Goal: Task Accomplishment & Management: Complete application form

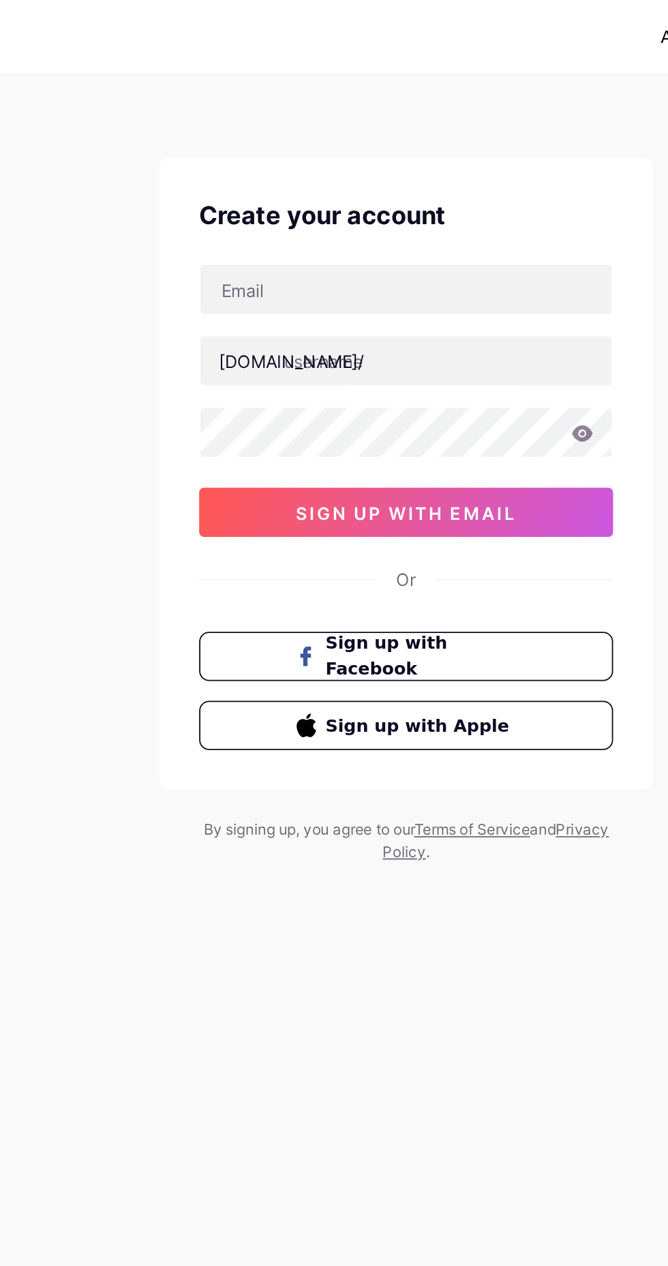
type input "[EMAIL_ADDRESS][DOMAIN_NAME]"
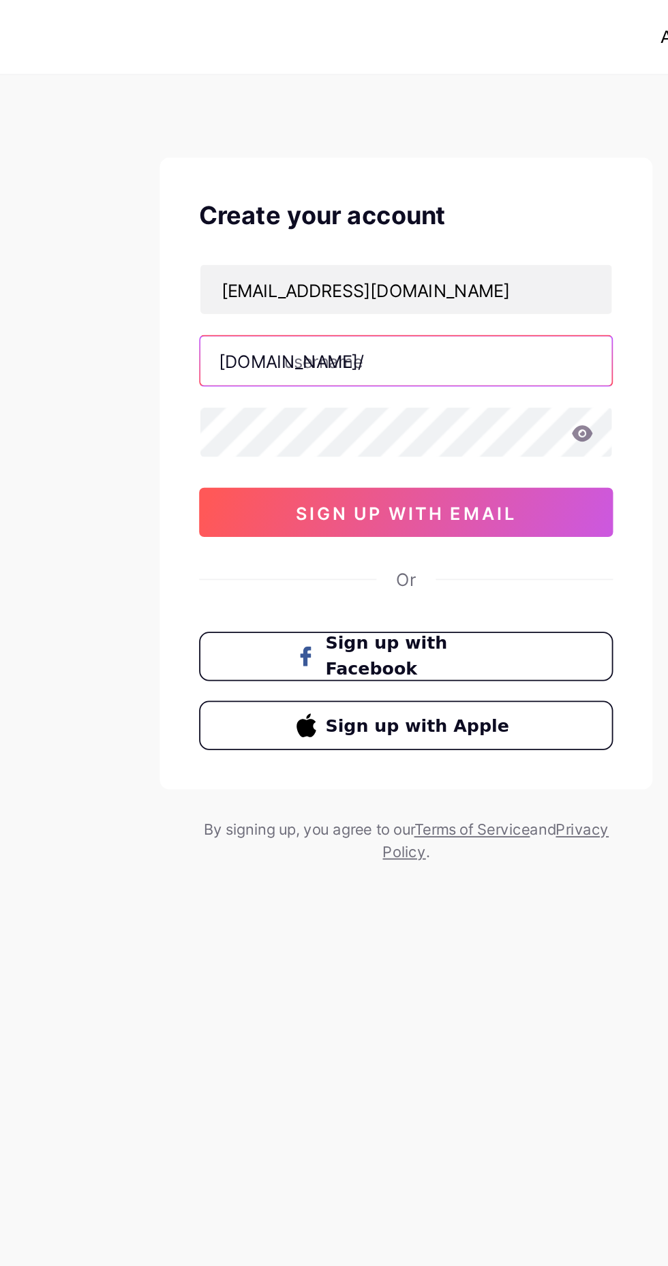
click at [378, 194] on input "text" at bounding box center [334, 199] width 228 height 27
type input "d"
type input "footlickee6928"
click at [417, 290] on button "sign up with email" at bounding box center [333, 283] width 229 height 27
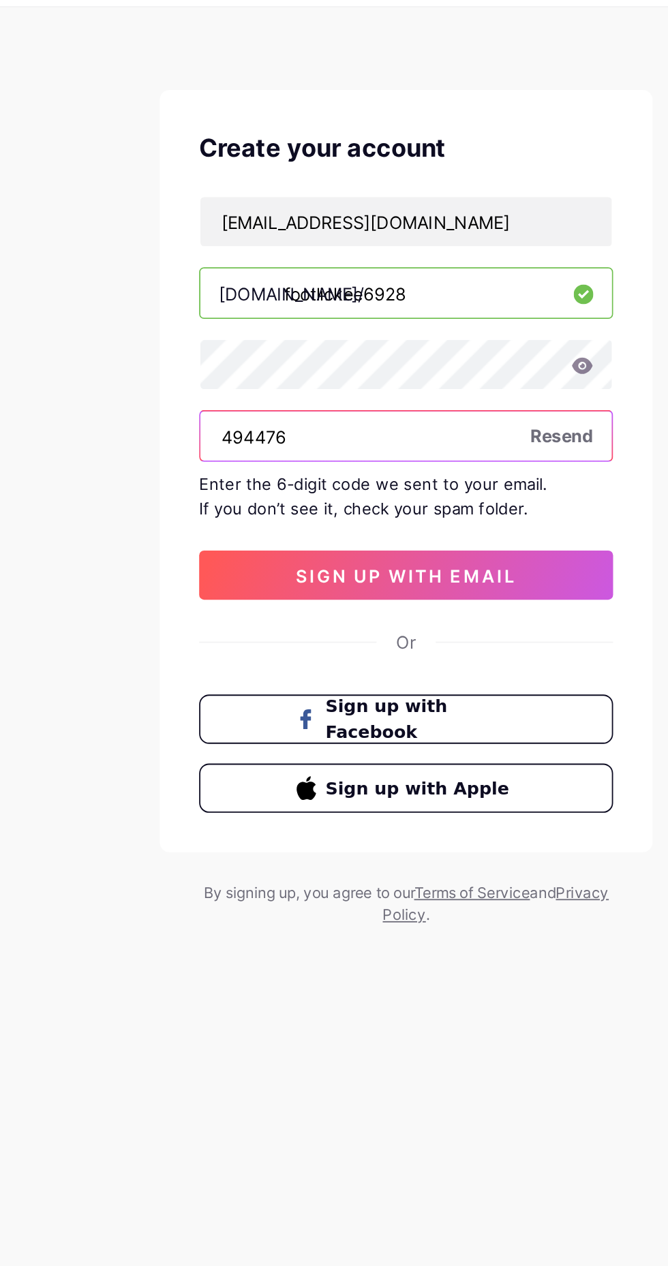
type input "494476"
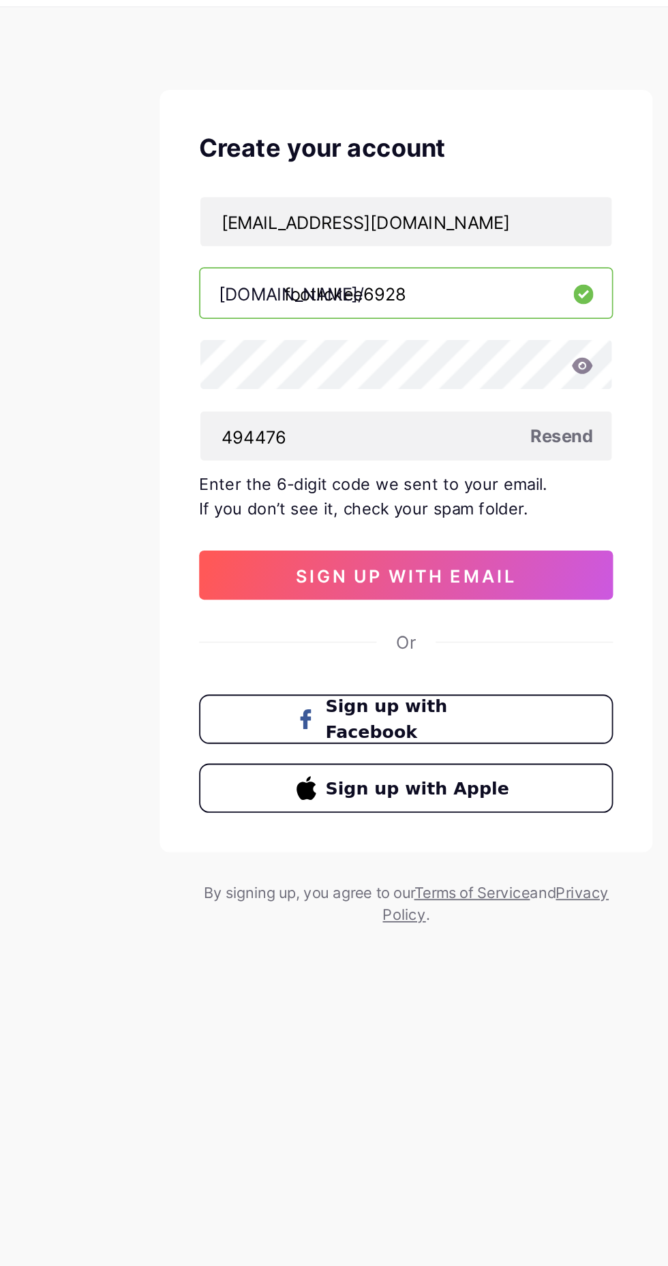
click at [426, 346] on button "sign up with email" at bounding box center [333, 355] width 229 height 27
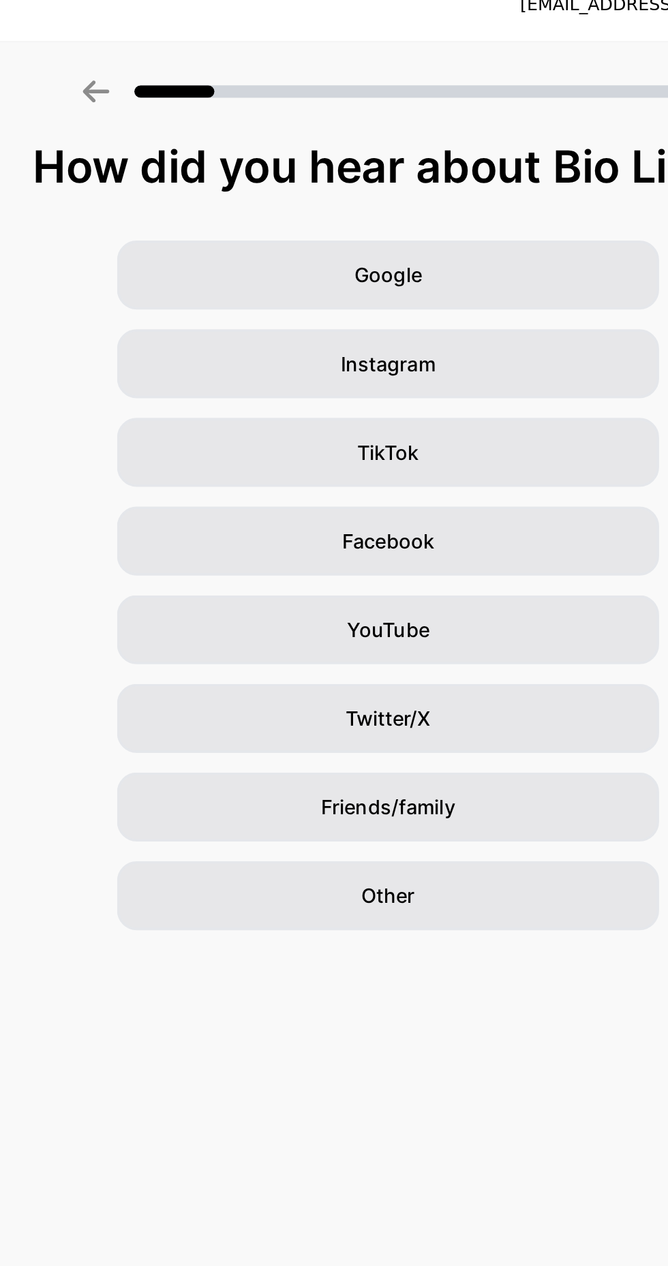
click at [432, 508] on div "Other" at bounding box center [334, 514] width 300 height 38
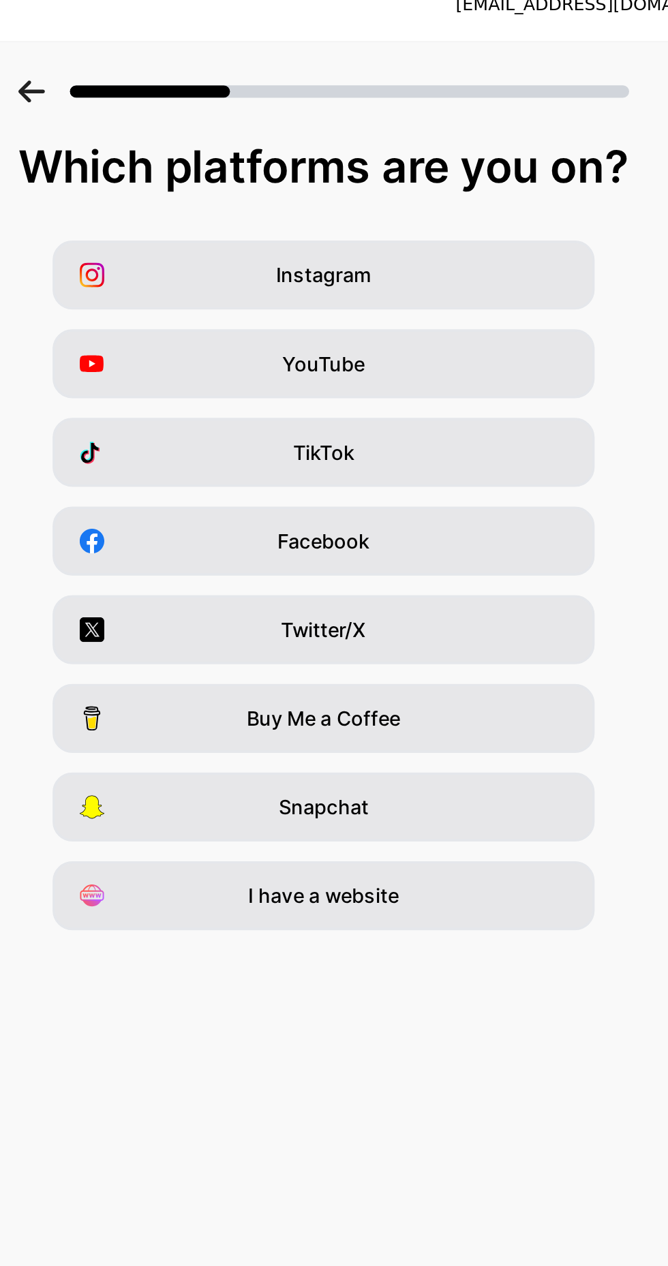
click at [461, 226] on div "YouTube" at bounding box center [334, 219] width 300 height 38
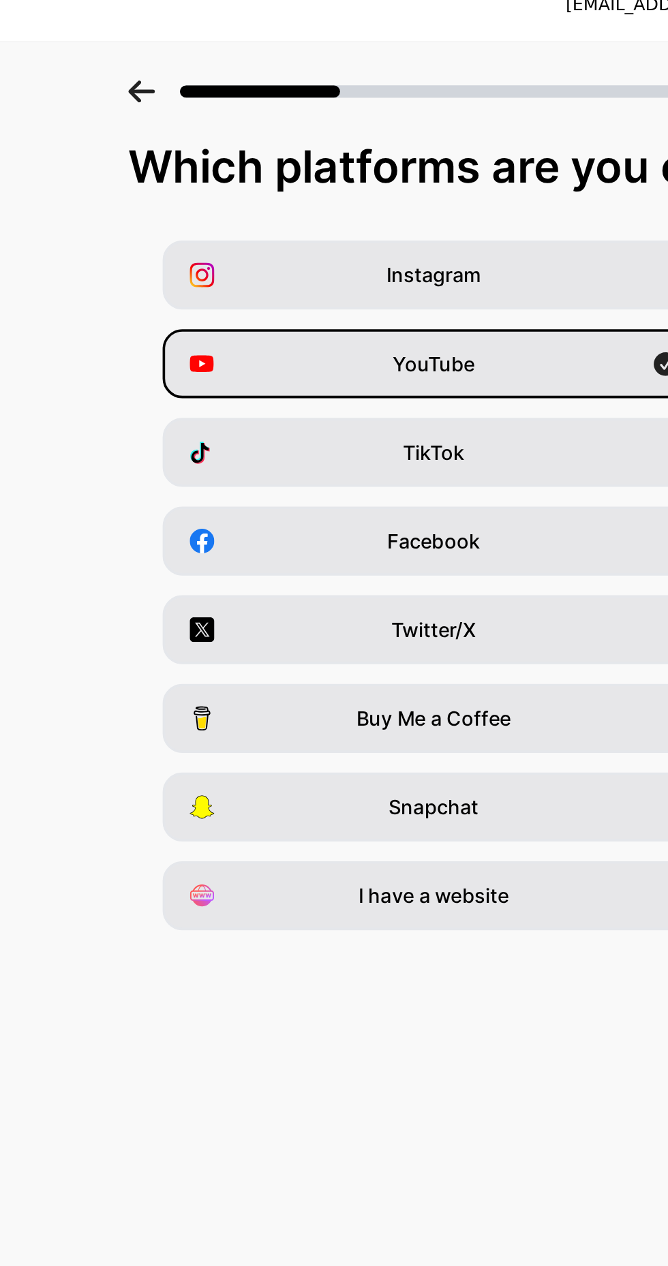
click at [401, 530] on div "I have a website" at bounding box center [334, 514] width 300 height 38
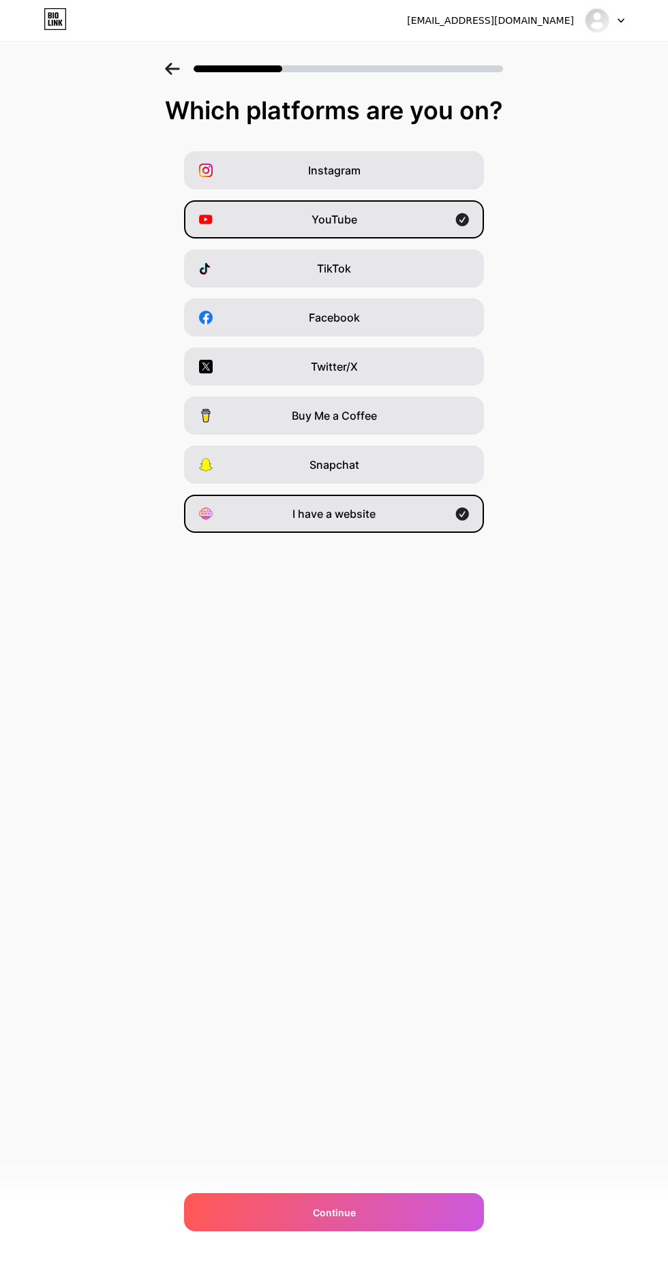
click at [247, 1211] on div "Continue" at bounding box center [334, 1212] width 300 height 38
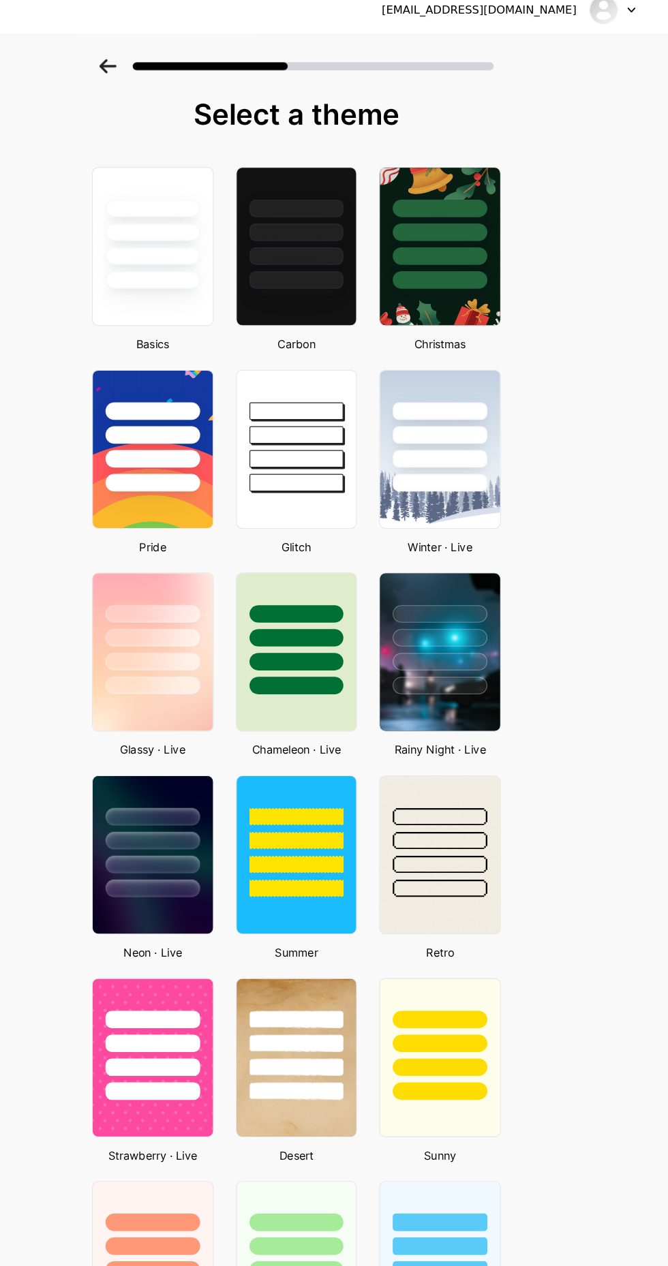
click at [245, 536] on div at bounding box center [210, 538] width 81 height 15
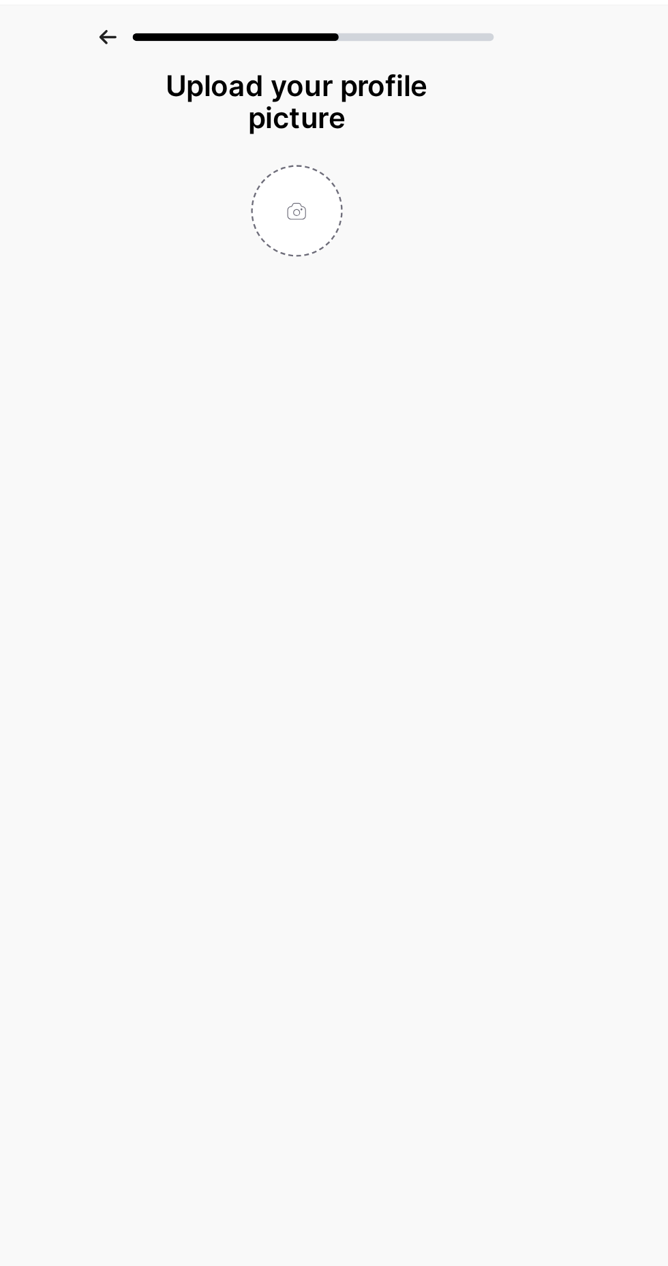
click at [345, 217] on input "file" at bounding box center [334, 218] width 76 height 76
type input "C:\fakepath\1000007937.jpg"
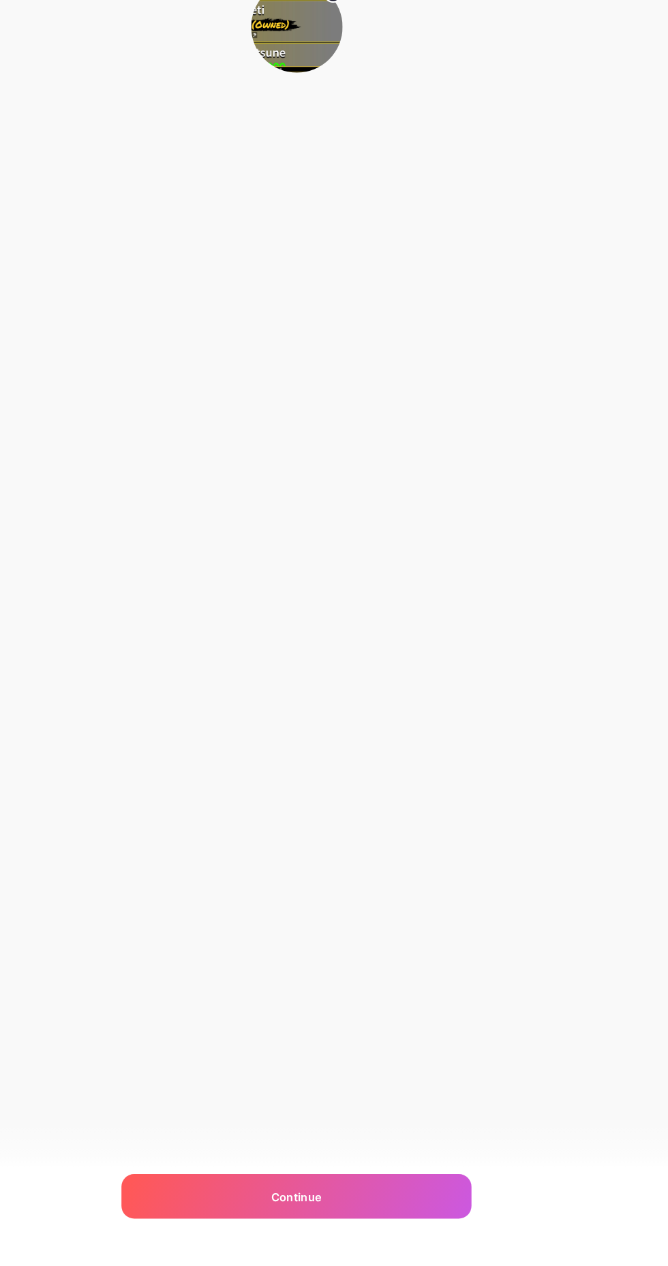
click at [277, 1239] on div "Continue" at bounding box center [334, 1220] width 300 height 38
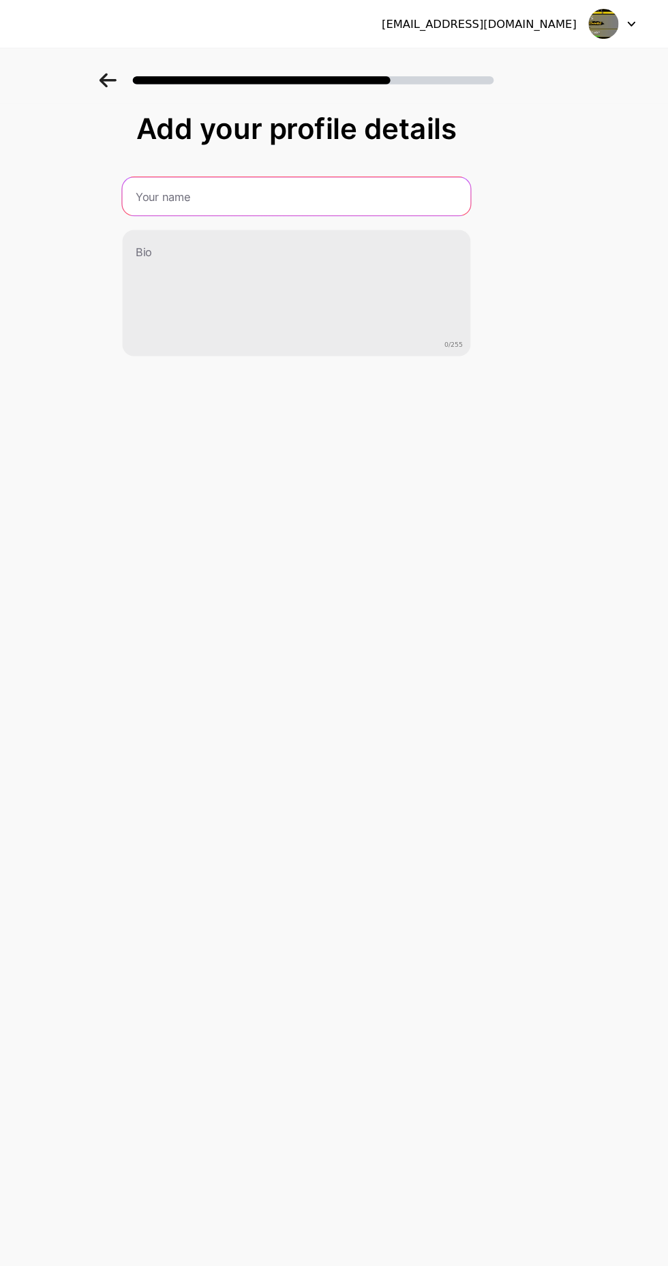
click at [447, 169] on input "text" at bounding box center [334, 168] width 299 height 33
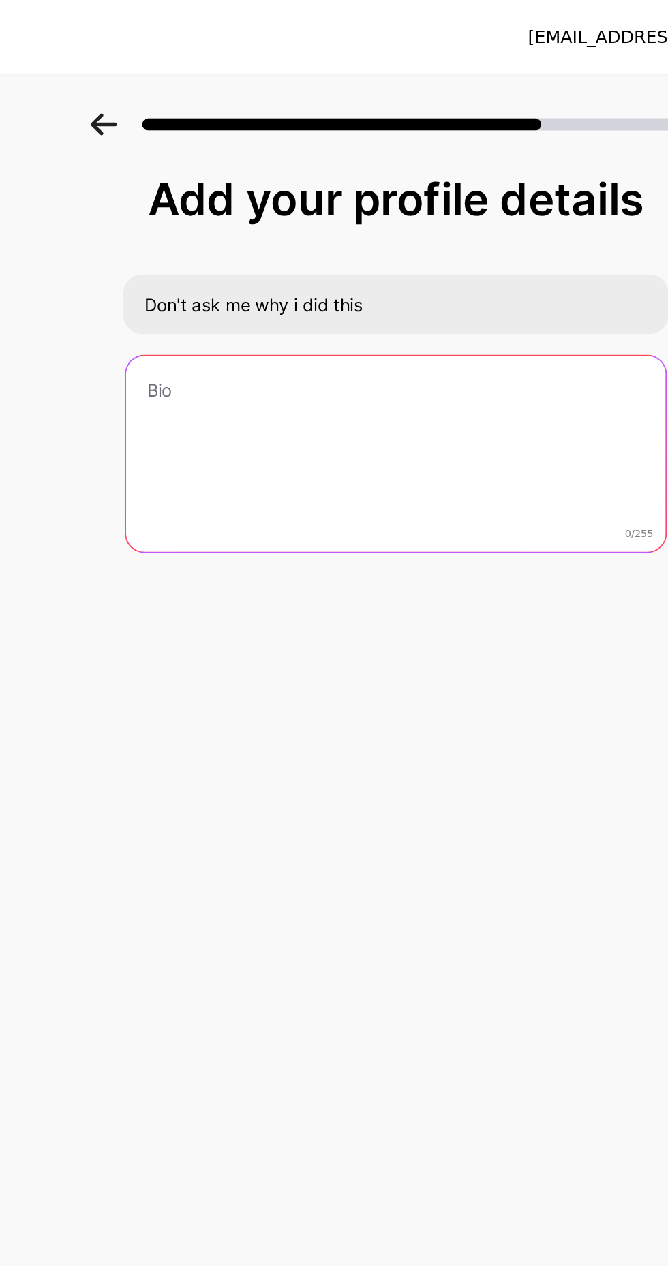
click at [431, 275] on textarea at bounding box center [334, 252] width 299 height 110
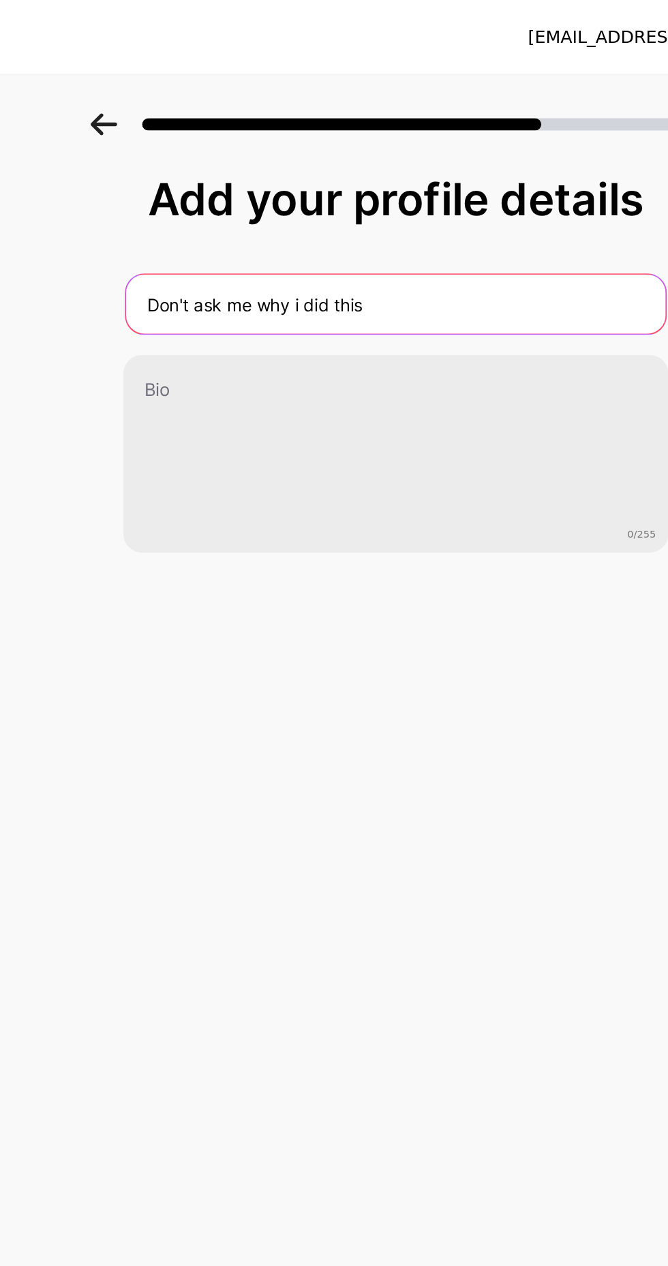
click at [416, 173] on input "Don't ask me why i did this" at bounding box center [334, 168] width 299 height 33
type input "D"
type input "Beamer8292"
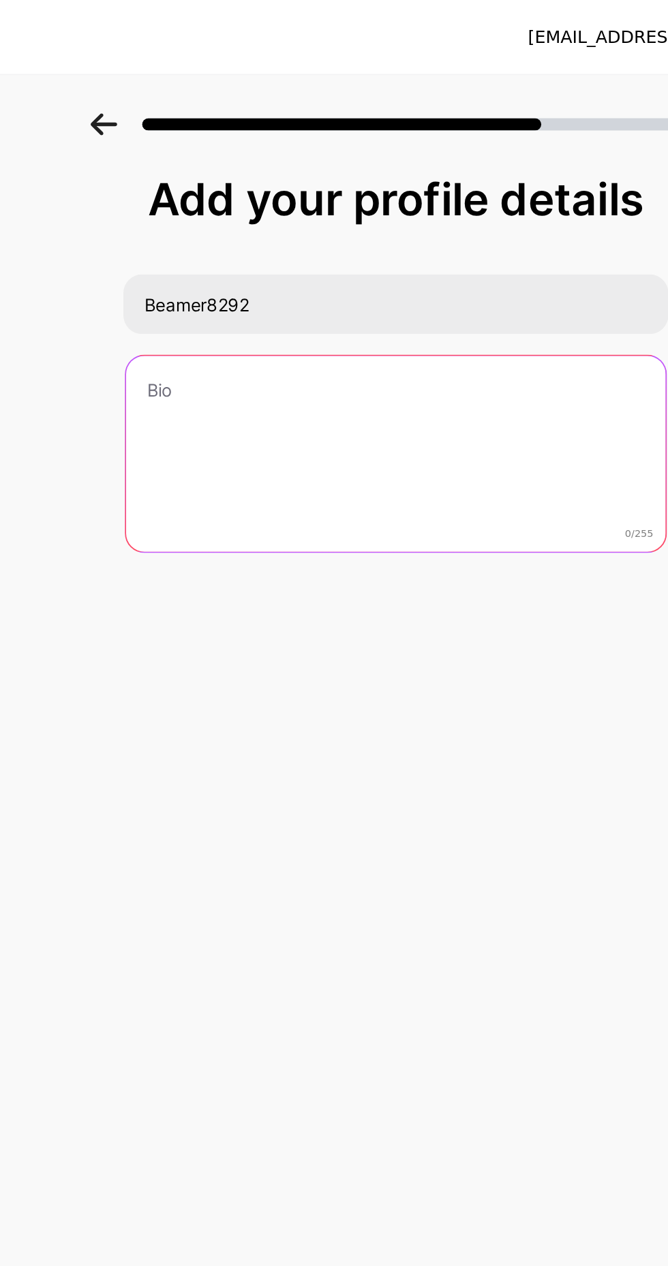
click at [395, 214] on textarea at bounding box center [334, 252] width 299 height 110
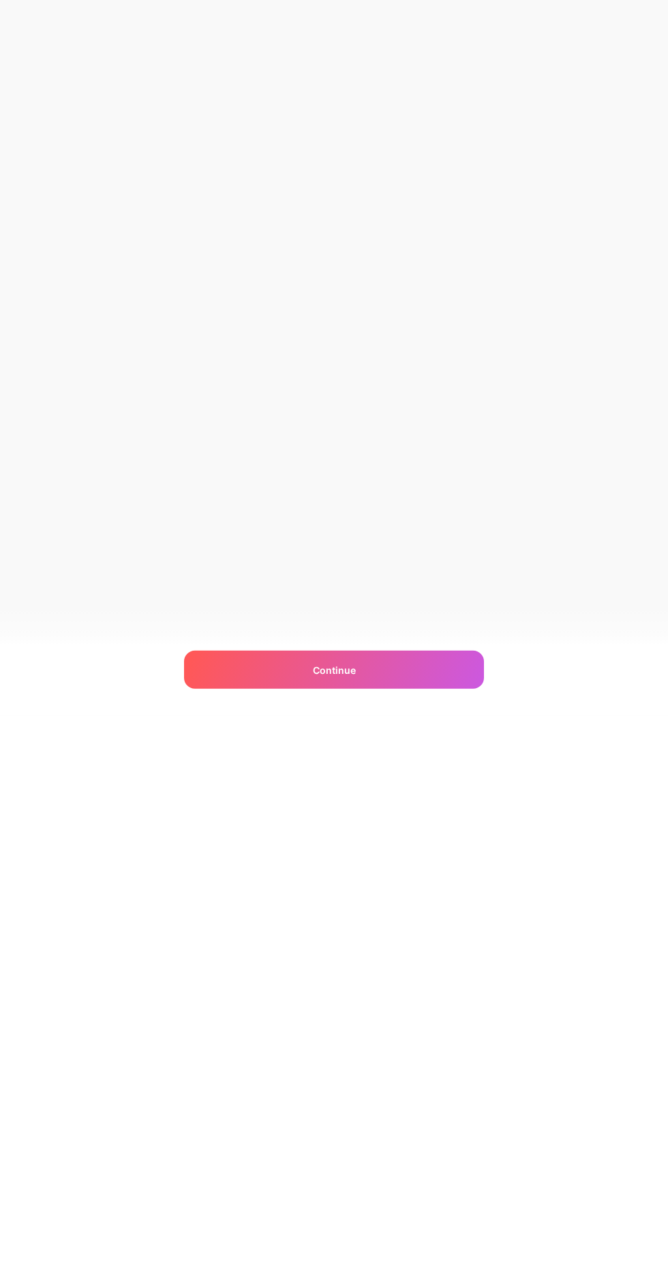
type textarea "Mejsbsns"
click at [437, 1223] on div "Continue" at bounding box center [334, 1220] width 300 height 38
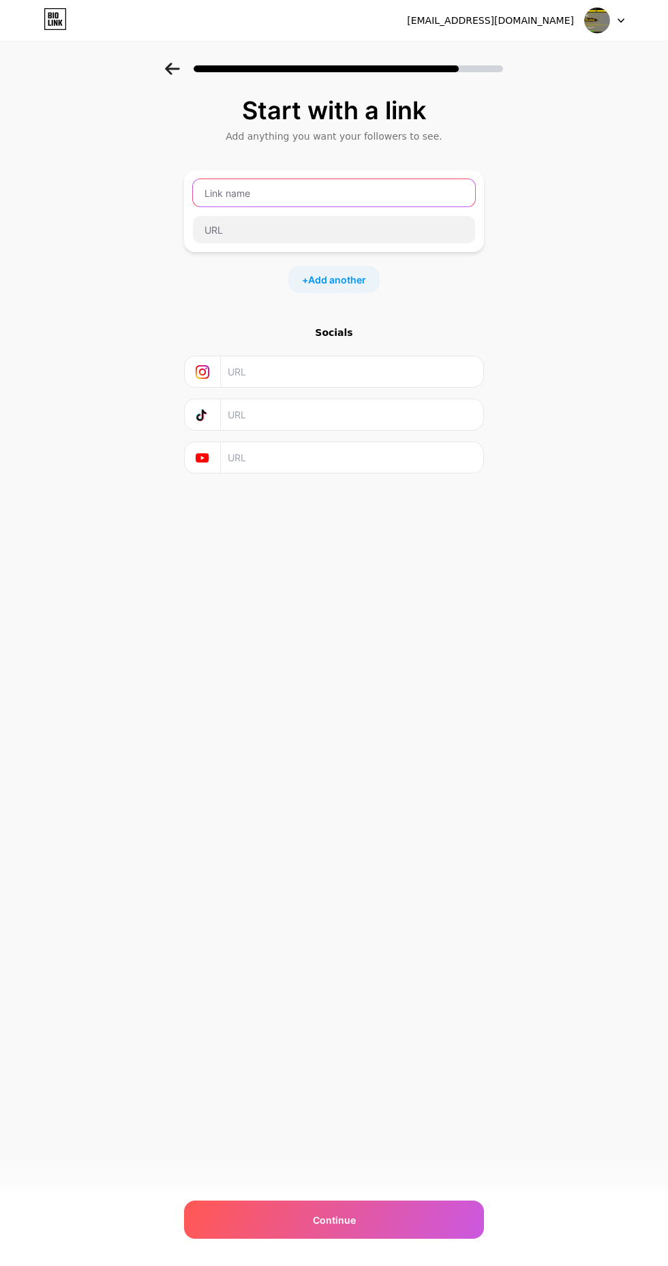
click at [415, 188] on input "text" at bounding box center [334, 192] width 282 height 27
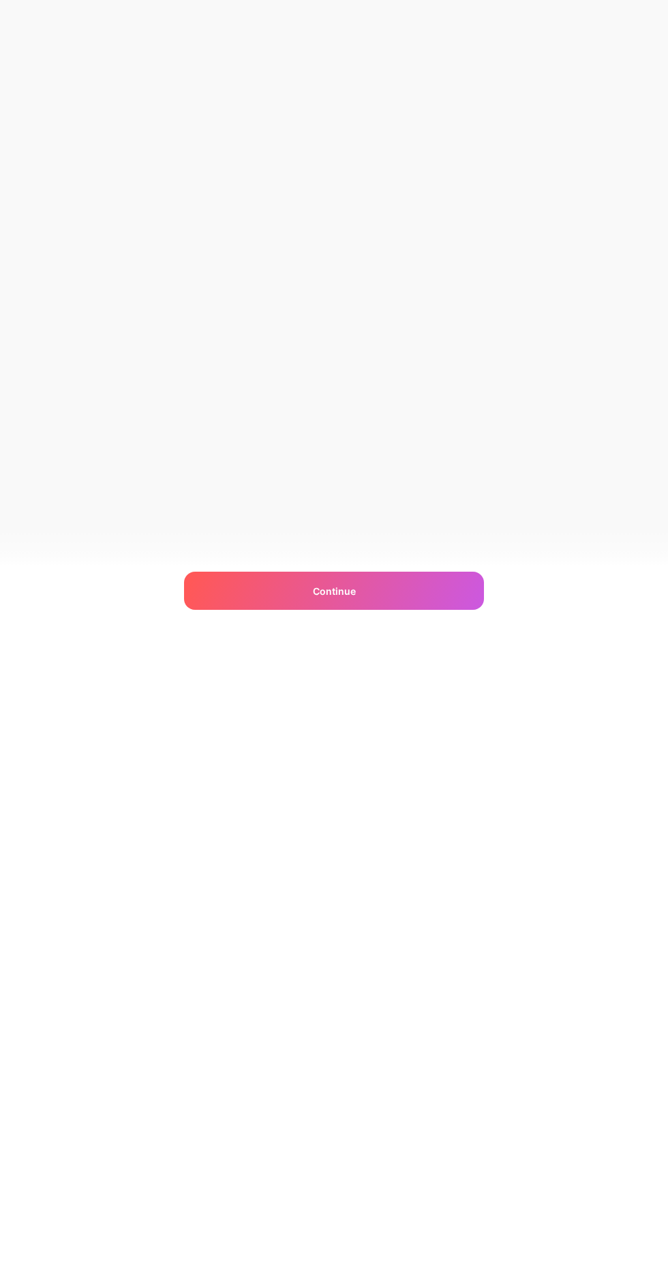
click at [446, 1229] on div "Continue" at bounding box center [334, 1220] width 300 height 38
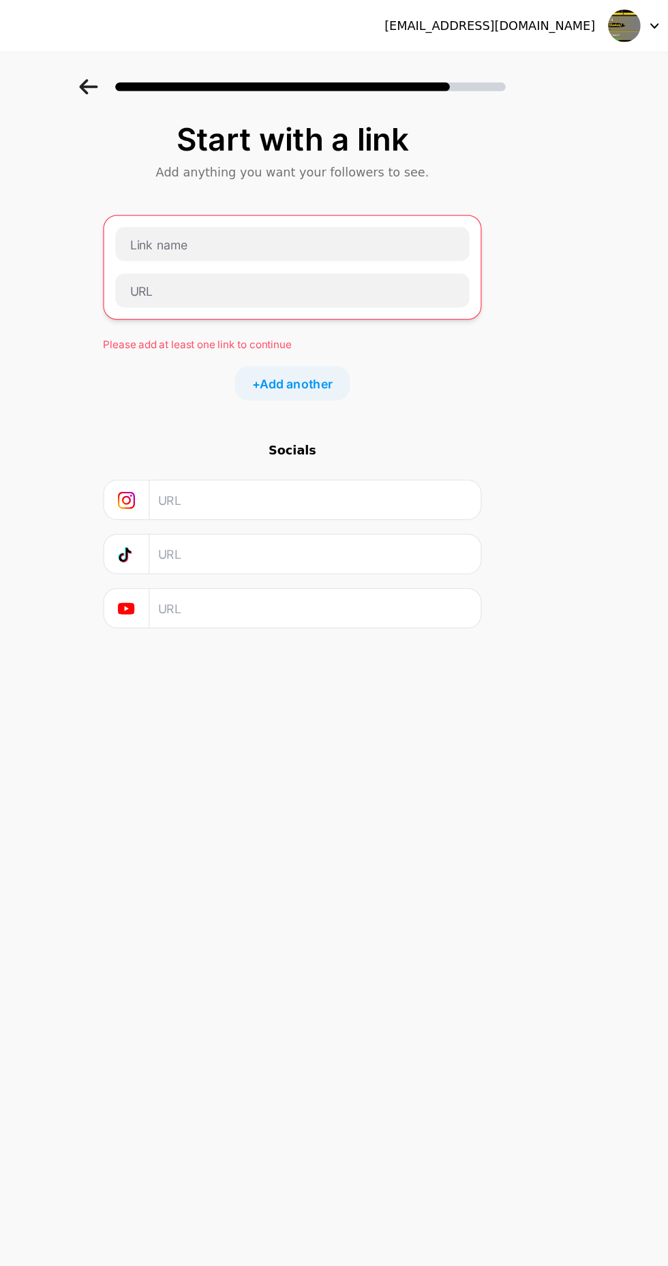
scroll to position [59, 0]
click at [459, 180] on input "text" at bounding box center [334, 193] width 281 height 27
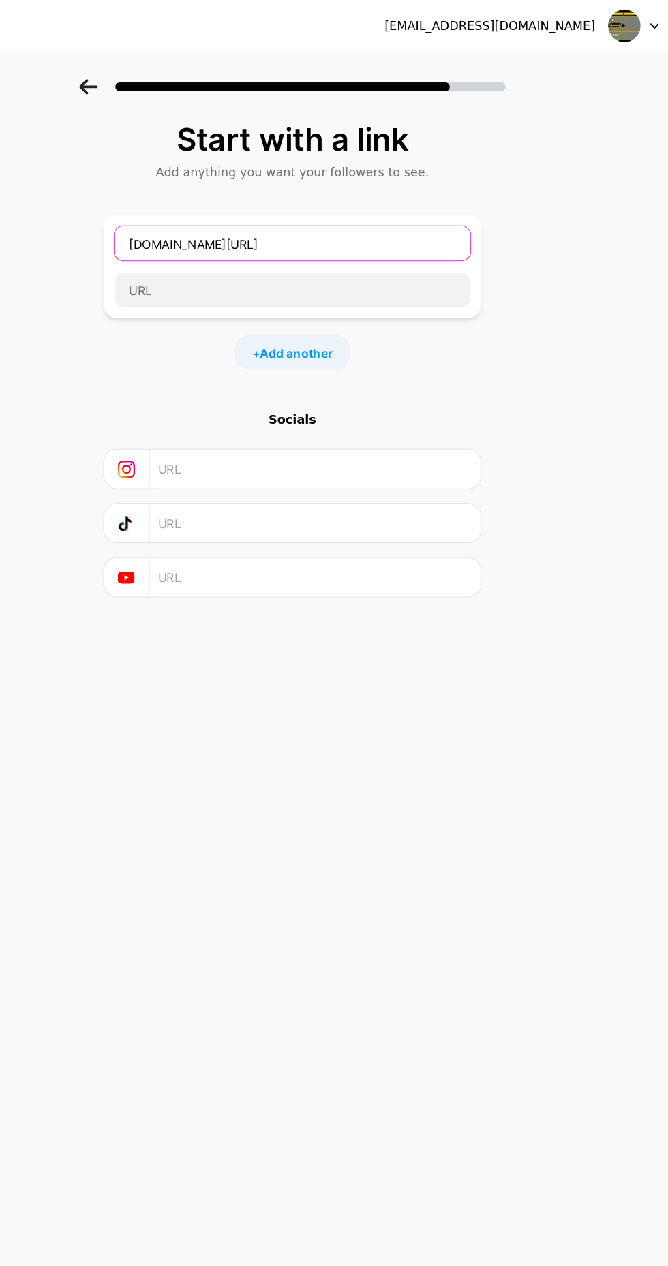
type input "[DOMAIN_NAME][URL]"
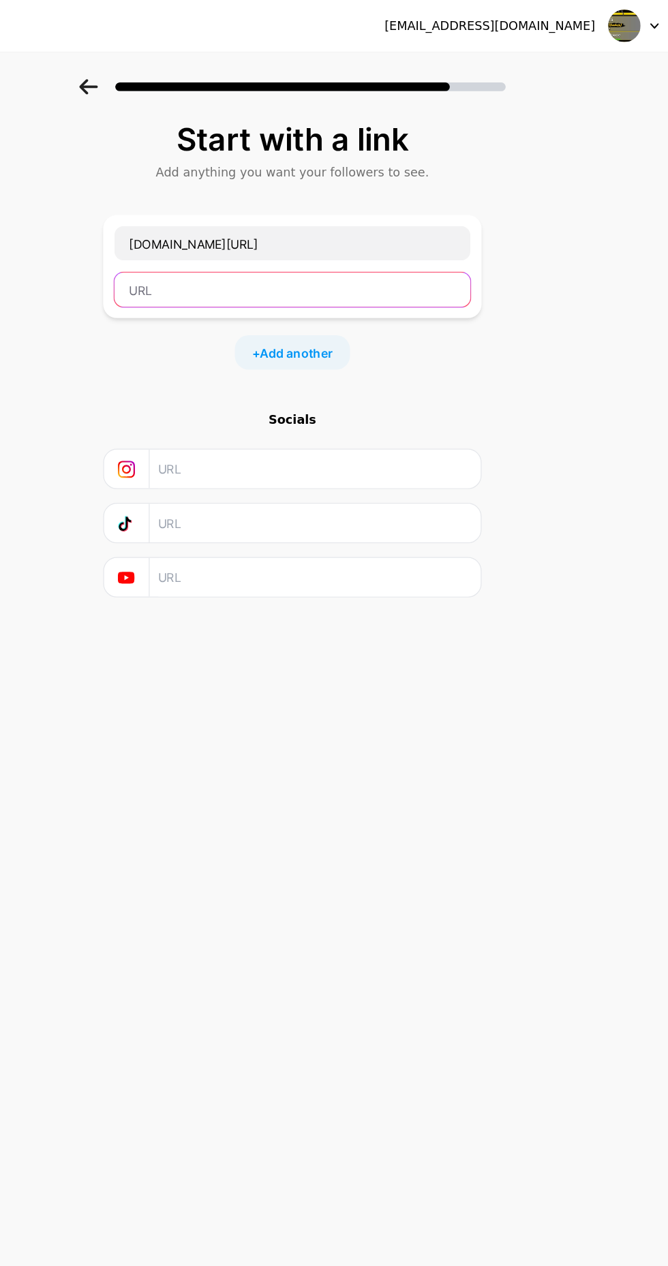
click at [454, 216] on input "text" at bounding box center [334, 229] width 282 height 27
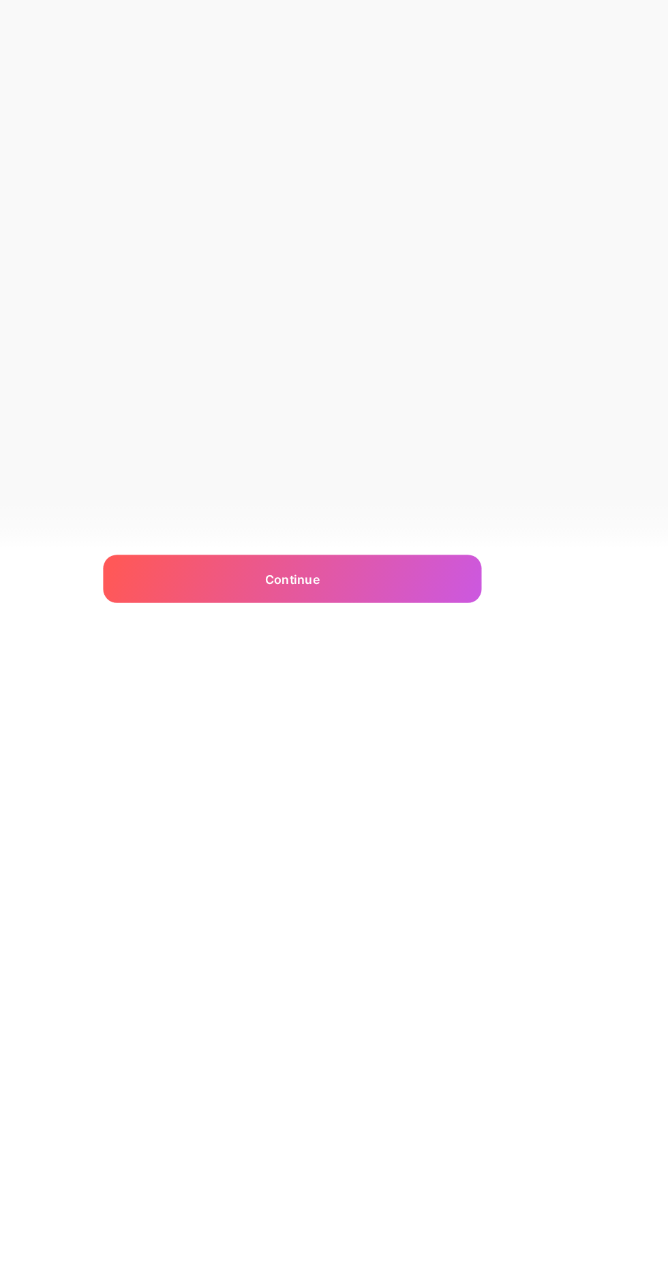
click at [418, 1216] on div "Continue" at bounding box center [334, 1220] width 300 height 38
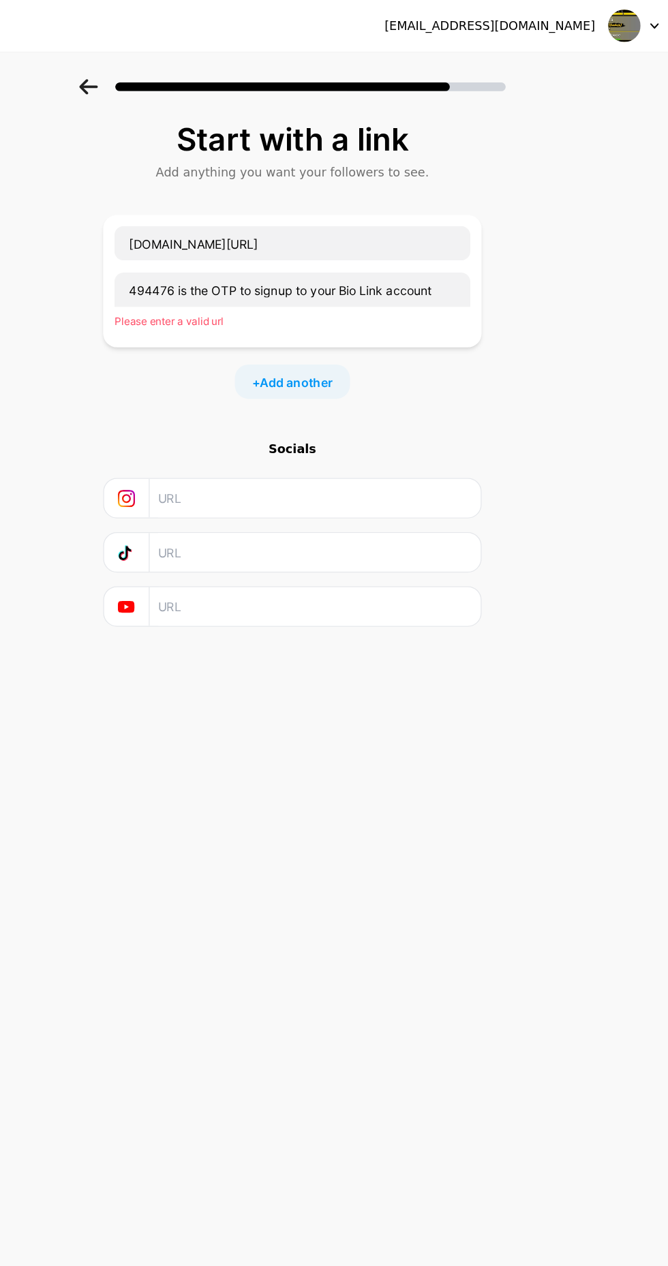
scroll to position [0, 0]
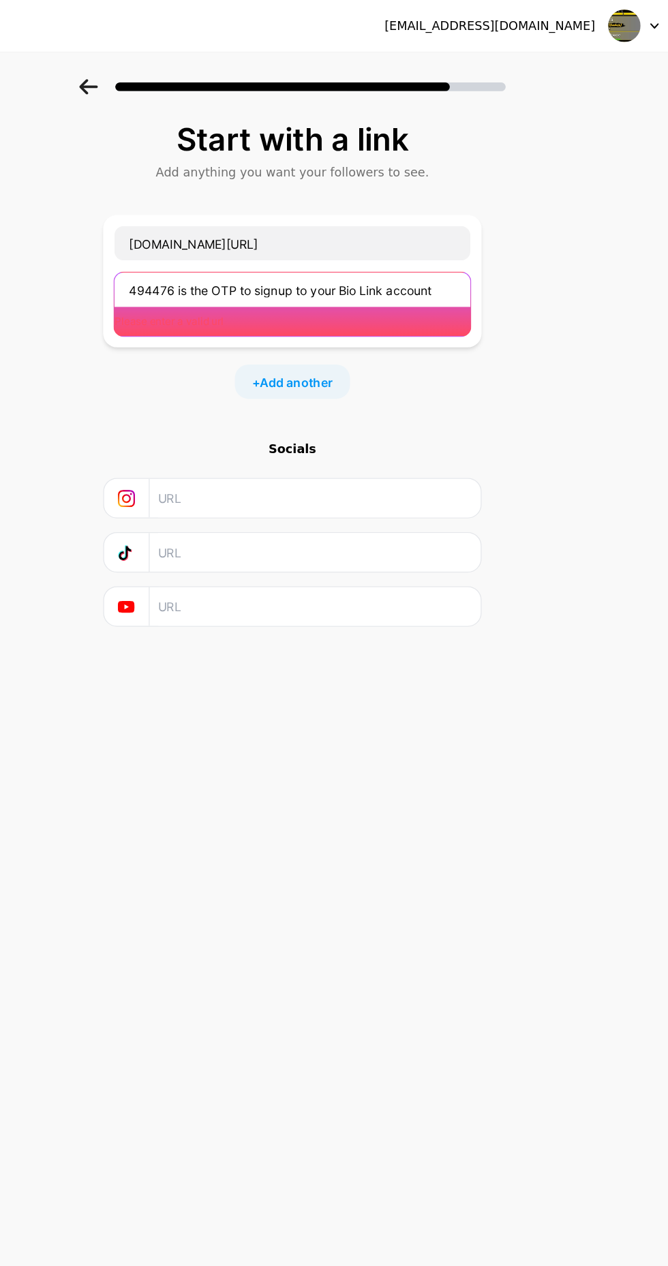
click at [451, 231] on input "494476 is the OTP to signup to your Bio Link account" at bounding box center [334, 229] width 282 height 27
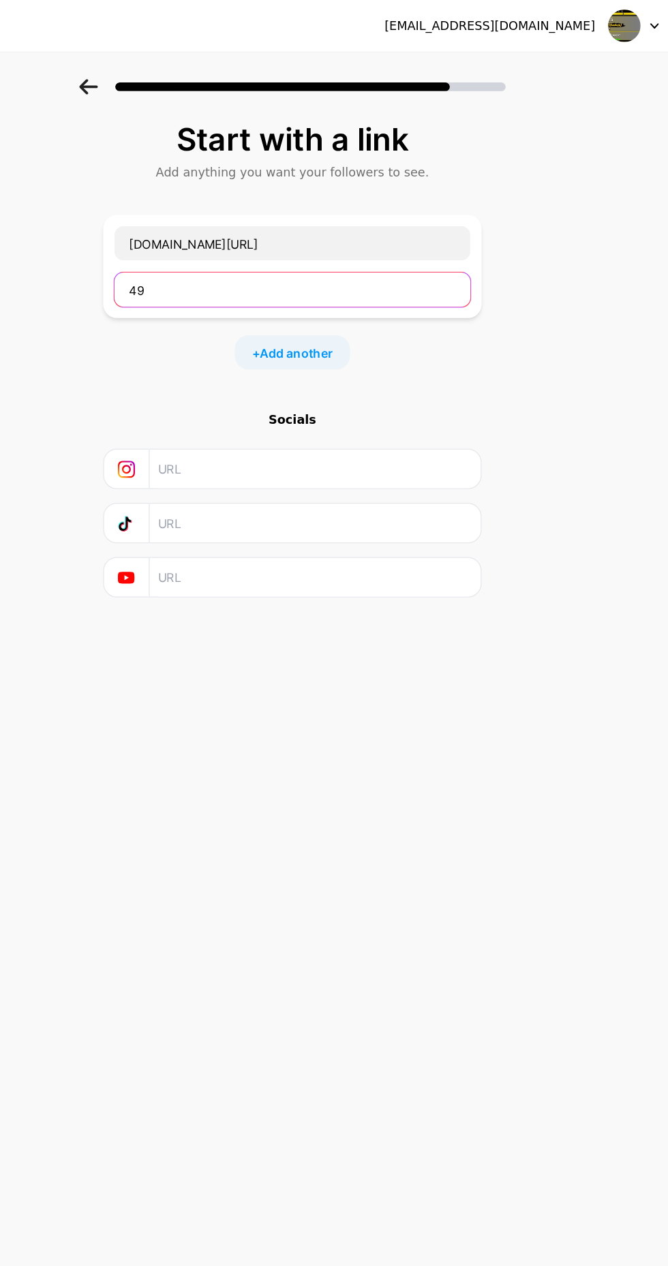
type input "4"
click at [455, 226] on input "text" at bounding box center [334, 229] width 282 height 27
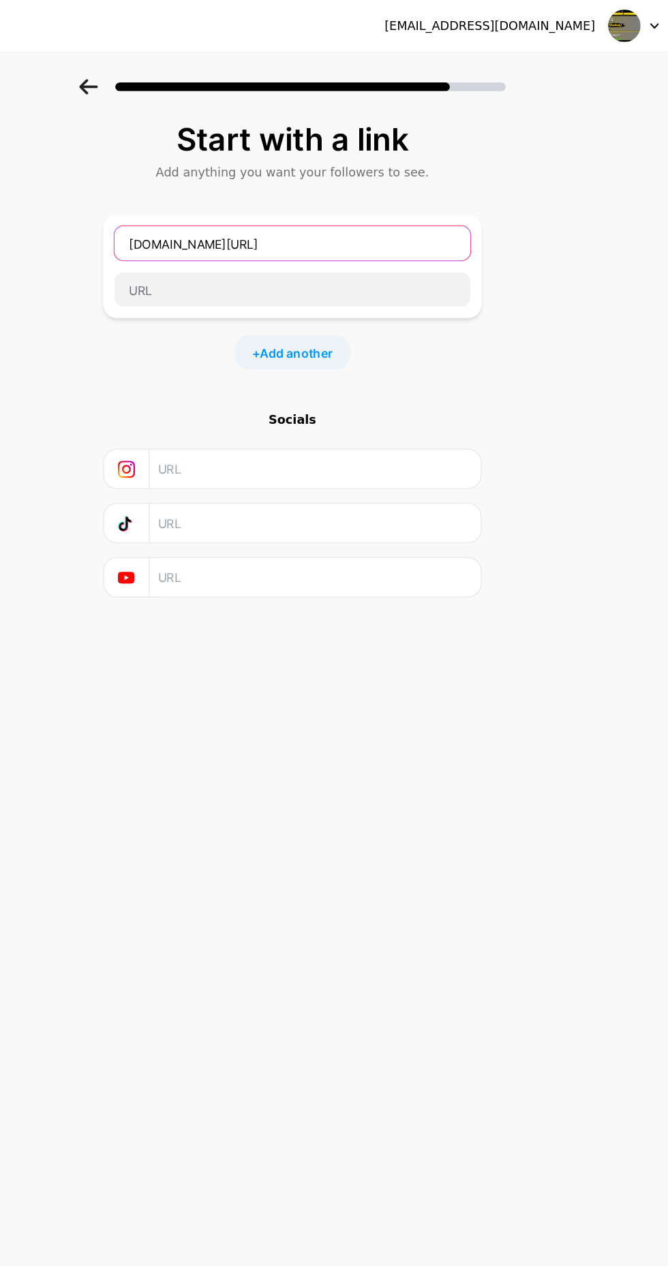
click at [458, 196] on input "[DOMAIN_NAME][URL]" at bounding box center [334, 192] width 282 height 27
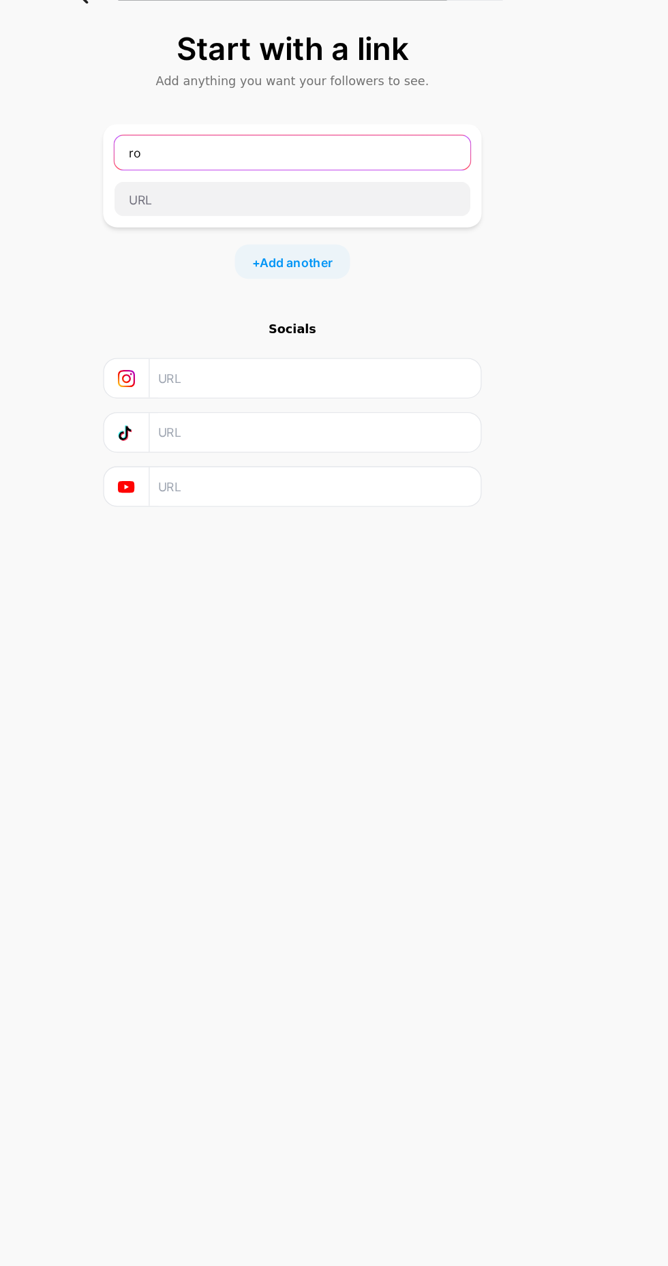
type input "r"
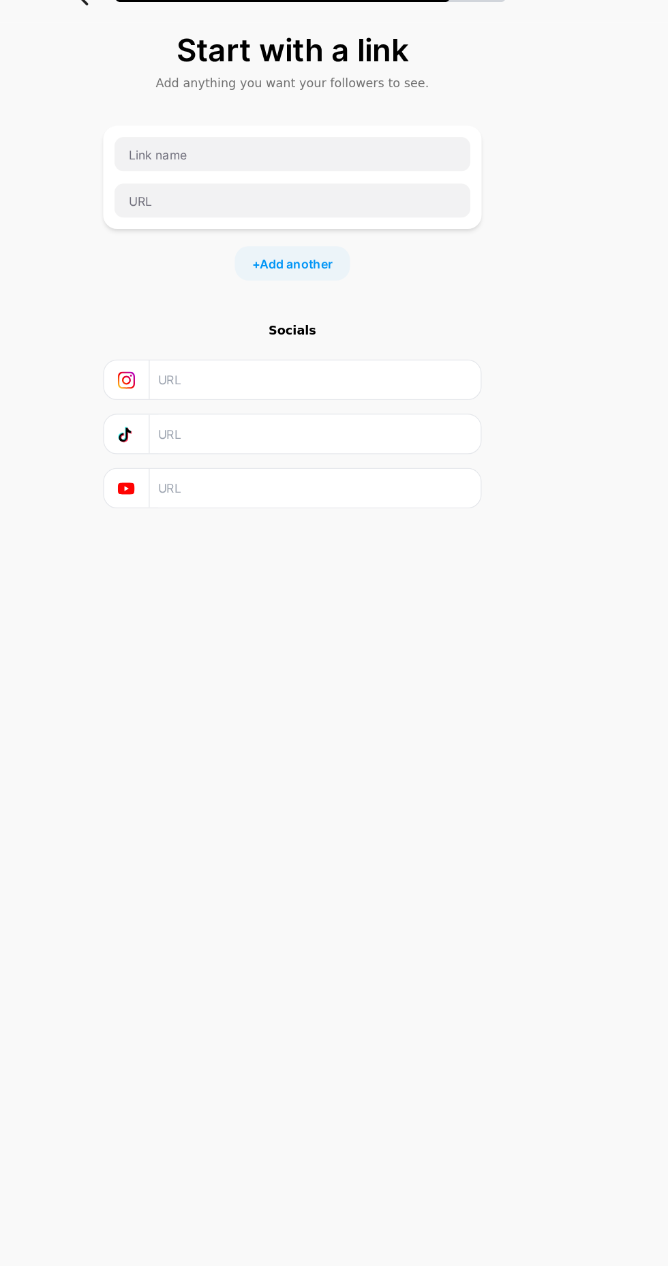
click at [354, 279] on span "Add another" at bounding box center [337, 280] width 58 height 14
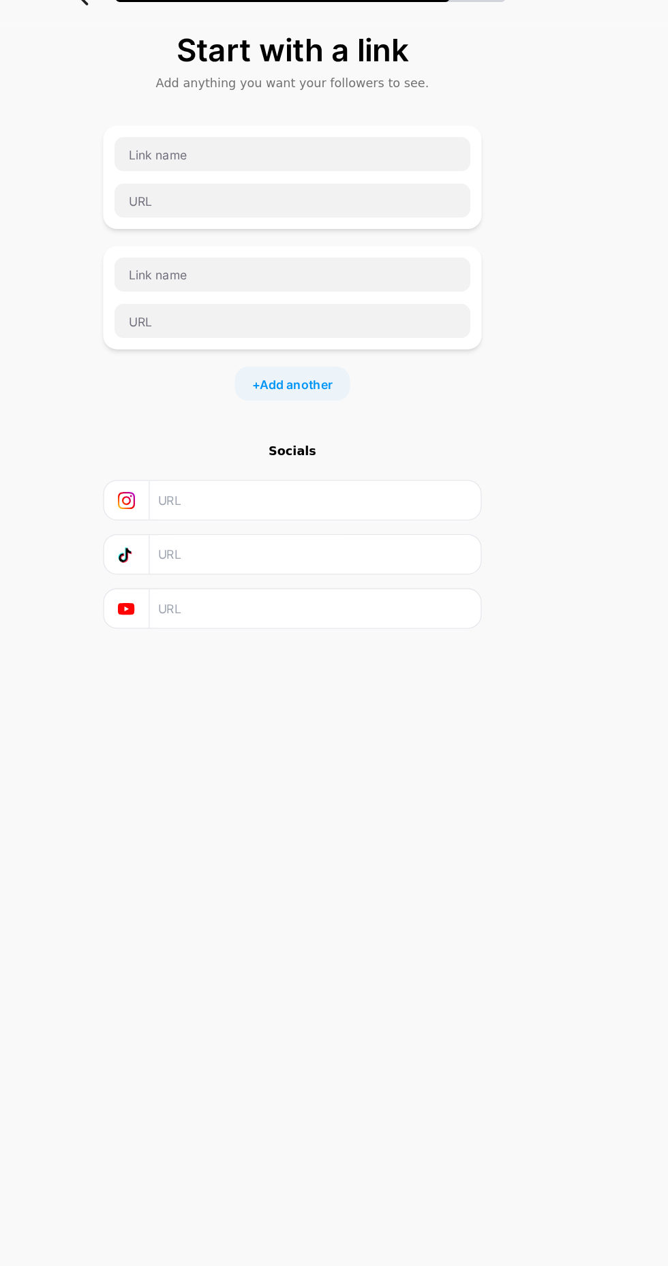
click at [442, 559] on input "text" at bounding box center [351, 553] width 247 height 31
click at [444, 551] on input "text" at bounding box center [351, 553] width 247 height 31
